Goal: Check status: Check status

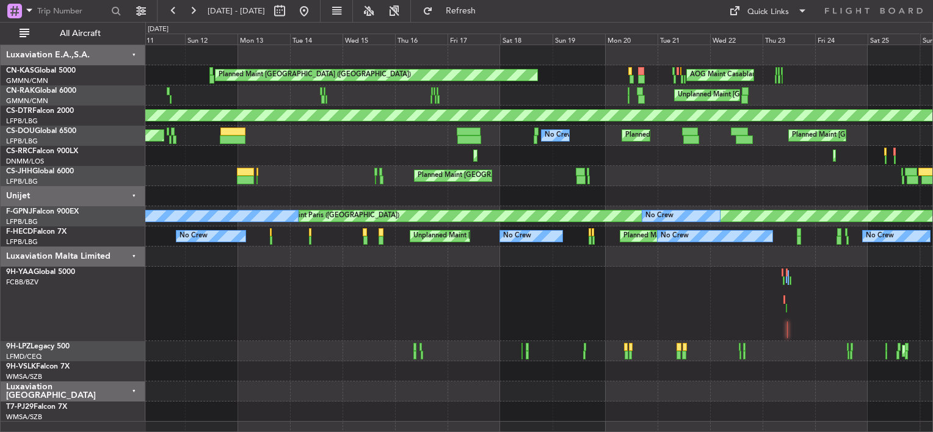
click at [307, 153] on div "Planned Maint [GEOGRAPHIC_DATA] ([GEOGRAPHIC_DATA]) AOG Maint Casablanca ([PERS…" at bounding box center [538, 233] width 787 height 377
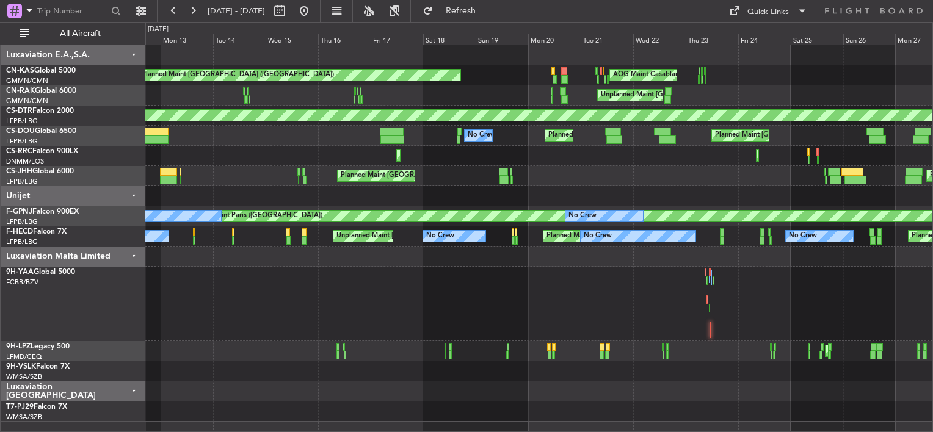
click at [339, 153] on div "Planned Maint [GEOGRAPHIC_DATA] ([GEOGRAPHIC_DATA]) AOG Maint Casablanca ([PERS…" at bounding box center [538, 233] width 787 height 377
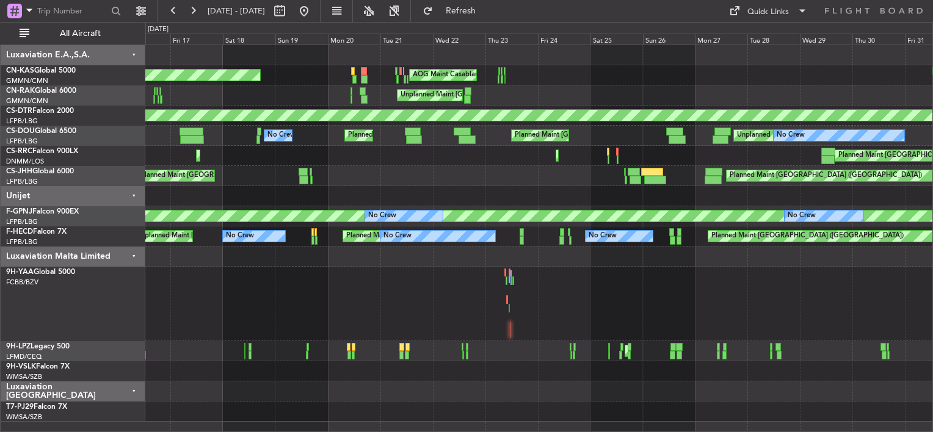
click at [244, 147] on div "Planned Maint [GEOGRAPHIC_DATA] ([GEOGRAPHIC_DATA]) AOG Maint Casablanca ([PERS…" at bounding box center [538, 233] width 787 height 377
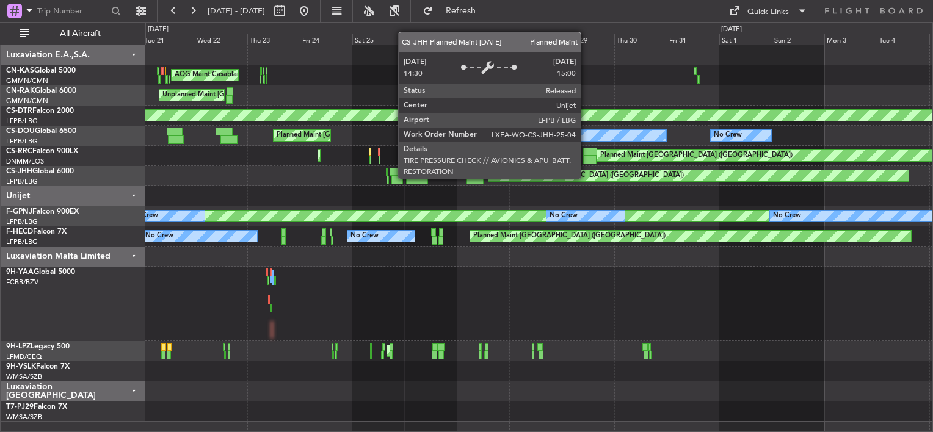
click at [178, 134] on div "AOG Maint Casablanca ([PERSON_NAME] Intl) Planned Maint [GEOGRAPHIC_DATA] ([GEO…" at bounding box center [538, 233] width 787 height 377
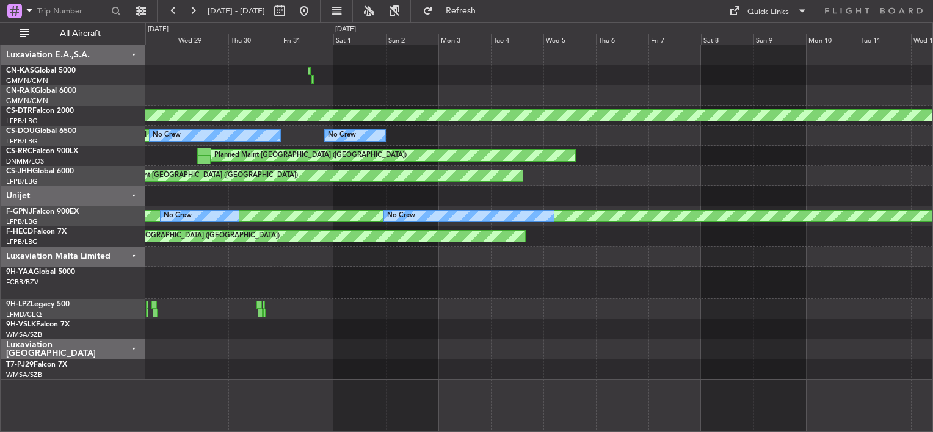
click at [343, 164] on div "Planned Maint [GEOGRAPHIC_DATA]-[GEOGRAPHIC_DATA] Unplanned Maint [GEOGRAPHIC_D…" at bounding box center [538, 212] width 787 height 335
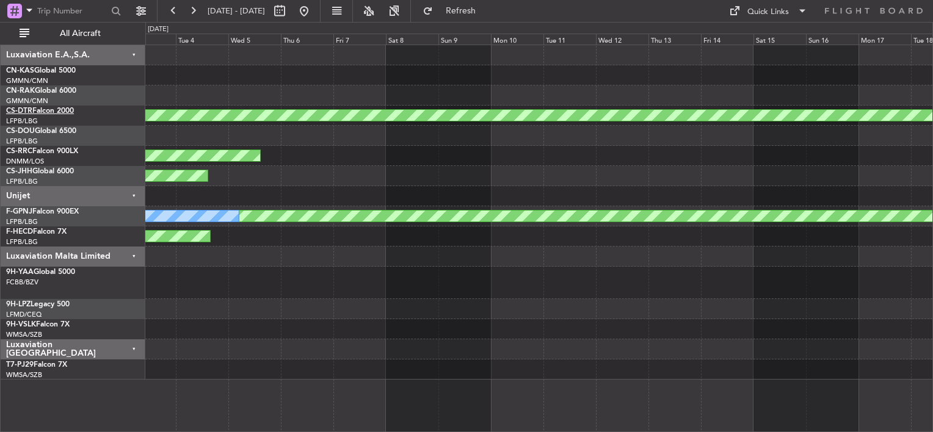
click at [122, 128] on div "Planned Maint [GEOGRAPHIC_DATA]-[GEOGRAPHIC_DATA] No Crew No Crew Planned Maint…" at bounding box center [466, 227] width 933 height 410
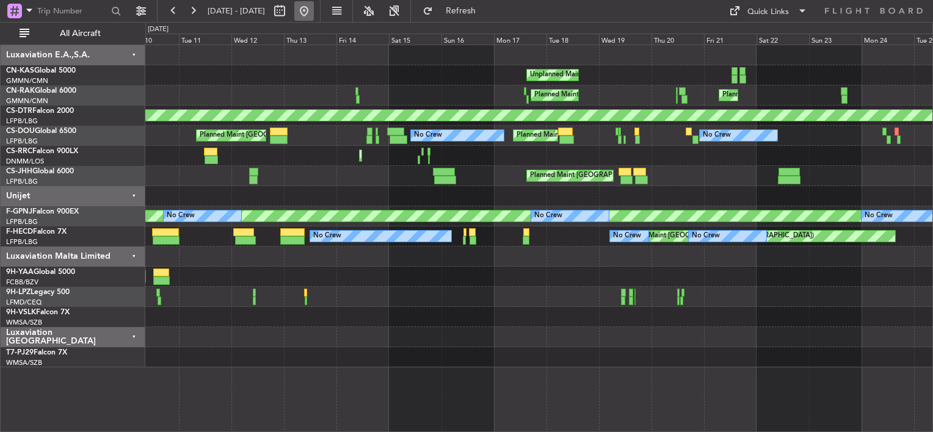
click at [314, 13] on button at bounding box center [304, 11] width 20 height 20
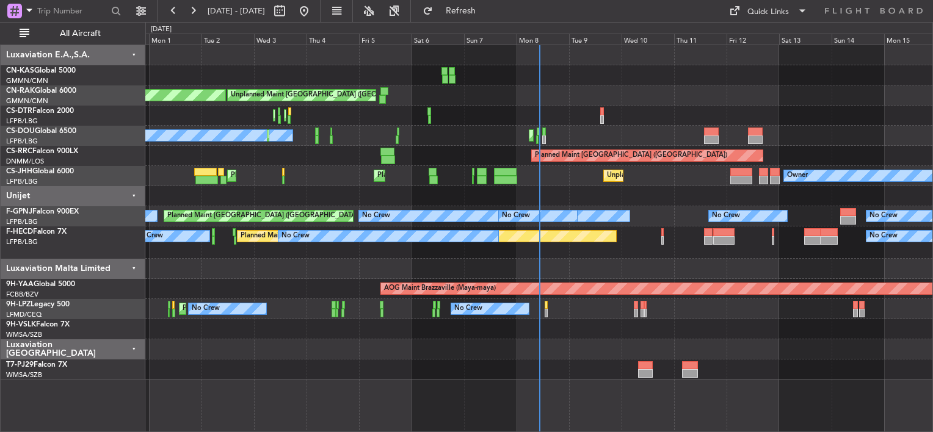
click at [474, 188] on div "Planned Maint [GEOGRAPHIC_DATA] ([GEOGRAPHIC_DATA]) Unplanned Maint [GEOGRAPHIC…" at bounding box center [538, 212] width 787 height 335
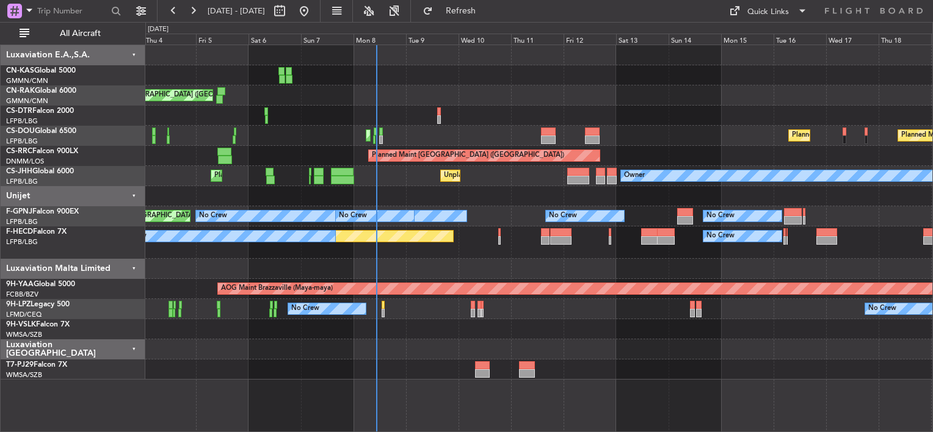
click at [400, 68] on div "Unplanned Maint [GEOGRAPHIC_DATA] ([GEOGRAPHIC_DATA]) Planned Maint [GEOGRAPHIC…" at bounding box center [538, 212] width 787 height 335
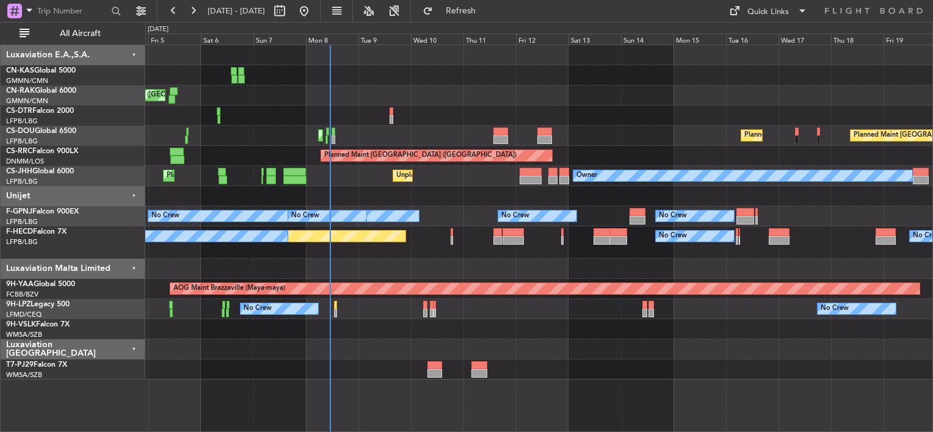
click at [496, 120] on div "Unplanned Maint [GEOGRAPHIC_DATA] ([GEOGRAPHIC_DATA]) Planned Maint [GEOGRAPHIC…" at bounding box center [538, 212] width 787 height 335
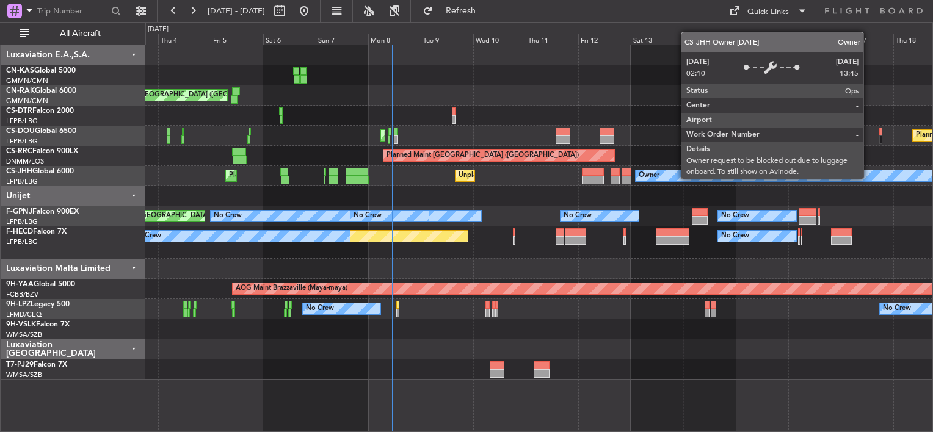
click at [871, 183] on div "Planned Maint [GEOGRAPHIC_DATA] ([GEOGRAPHIC_DATA]) Owner Planned Maint [GEOGRA…" at bounding box center [538, 176] width 787 height 20
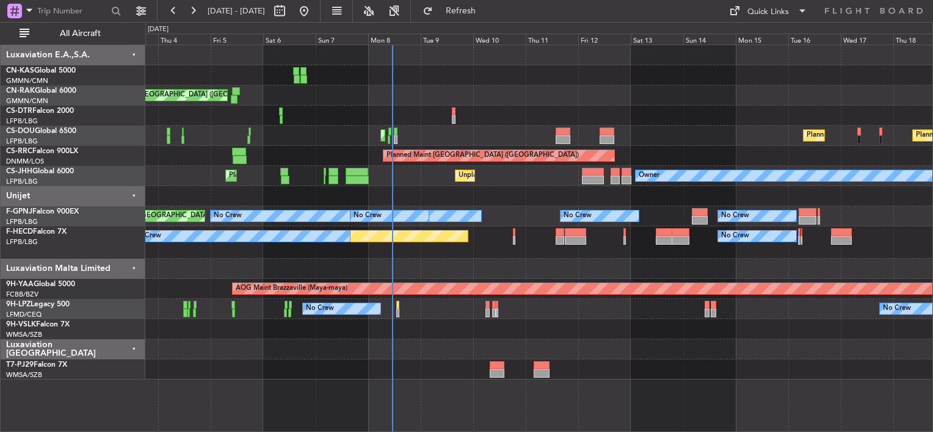
click at [827, 63] on div at bounding box center [538, 55] width 787 height 20
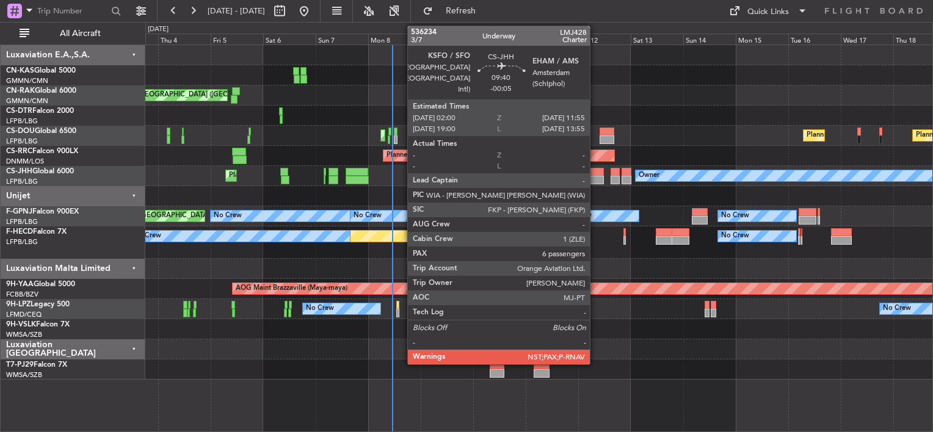
click at [596, 176] on div at bounding box center [593, 180] width 22 height 9
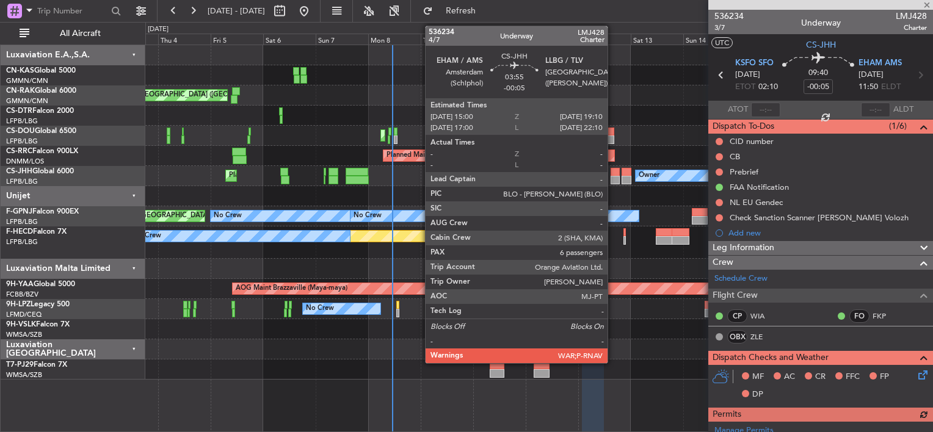
click at [613, 176] on div at bounding box center [614, 180] width 9 height 9
type input "6"
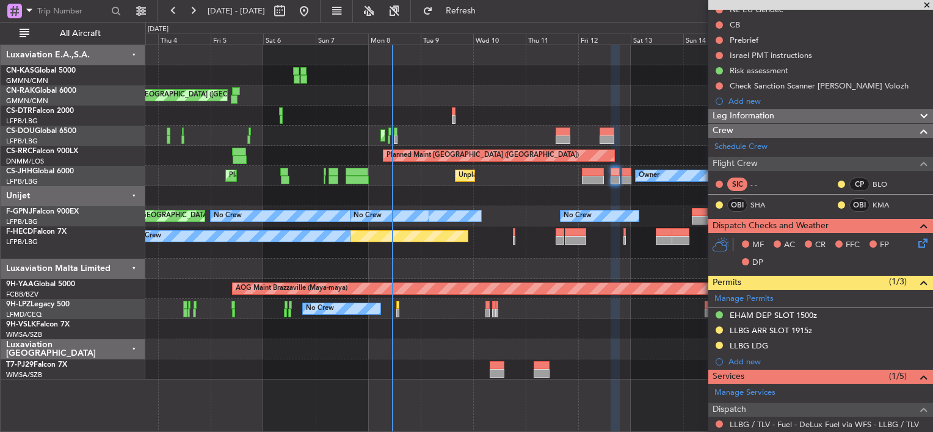
scroll to position [122, 0]
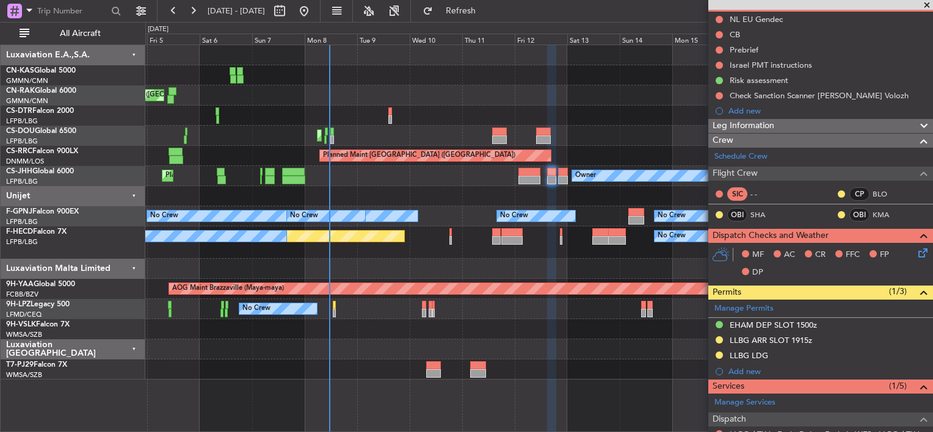
click at [382, 129] on div "Unplanned Maint [GEOGRAPHIC_DATA] ([GEOGRAPHIC_DATA]) Planned Maint [GEOGRAPHIC…" at bounding box center [538, 212] width 787 height 335
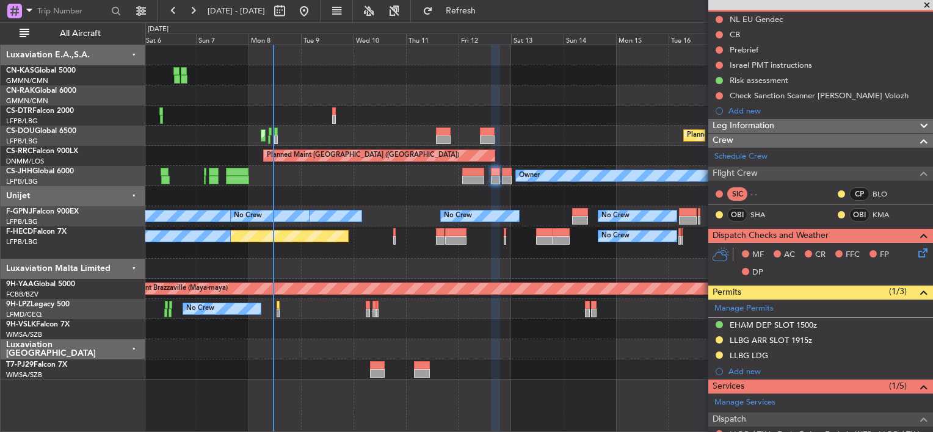
click at [452, 150] on div "Planned Maint [GEOGRAPHIC_DATA] ([GEOGRAPHIC_DATA])" at bounding box center [538, 156] width 787 height 20
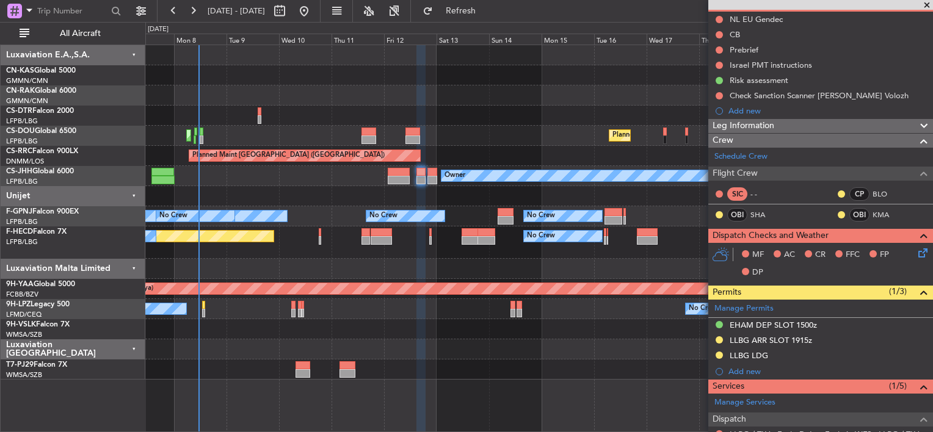
click at [441, 158] on div "Planned Maint [GEOGRAPHIC_DATA] ([GEOGRAPHIC_DATA])" at bounding box center [538, 156] width 787 height 20
